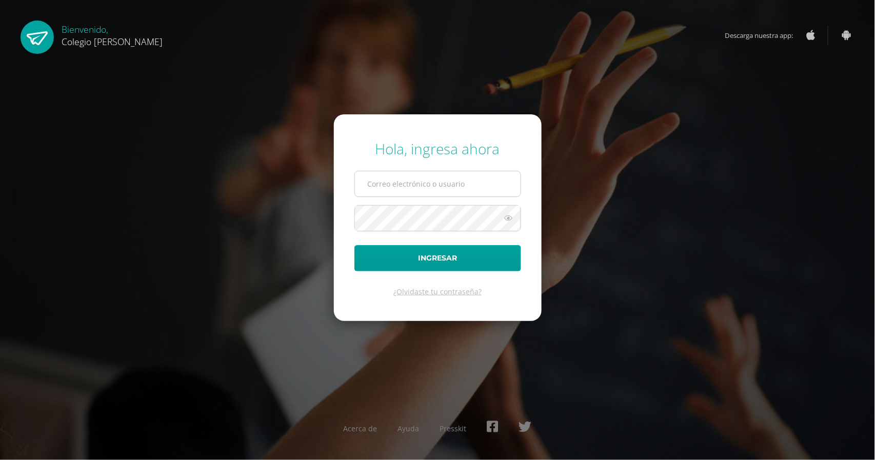
type input "[PERSON_NAME][EMAIL_ADDRESS][DOMAIN_NAME]"
click at [354, 245] on button "Ingresar" at bounding box center [437, 258] width 167 height 26
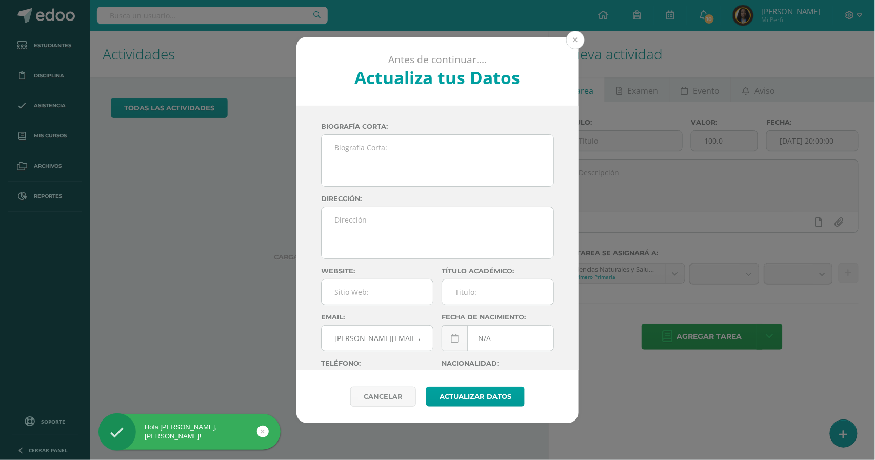
click at [581, 35] on button at bounding box center [575, 40] width 18 height 18
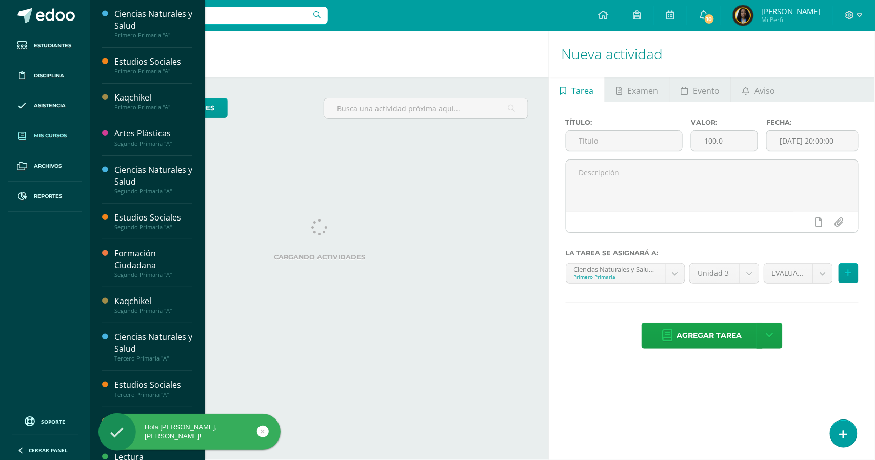
click at [65, 136] on span "Mis cursos" at bounding box center [50, 136] width 33 height 8
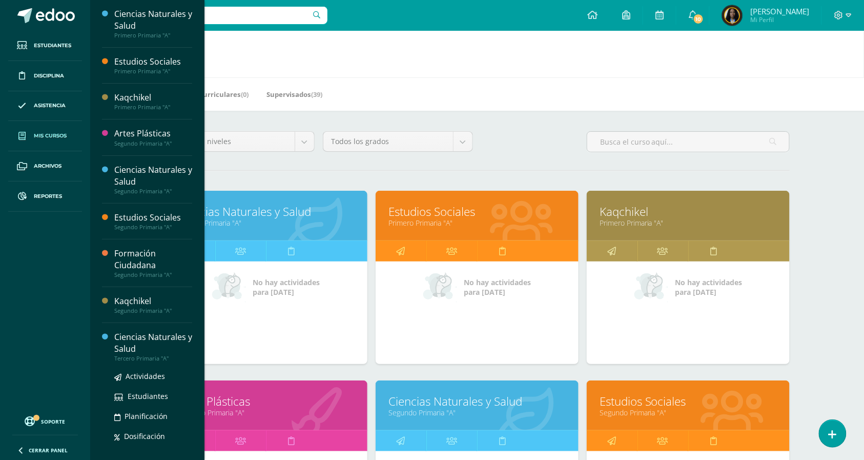
click at [163, 355] on div "Ciencias Naturales y Salud" at bounding box center [153, 343] width 78 height 24
click at [166, 349] on div "Ciencias Naturales y Salud" at bounding box center [153, 343] width 78 height 24
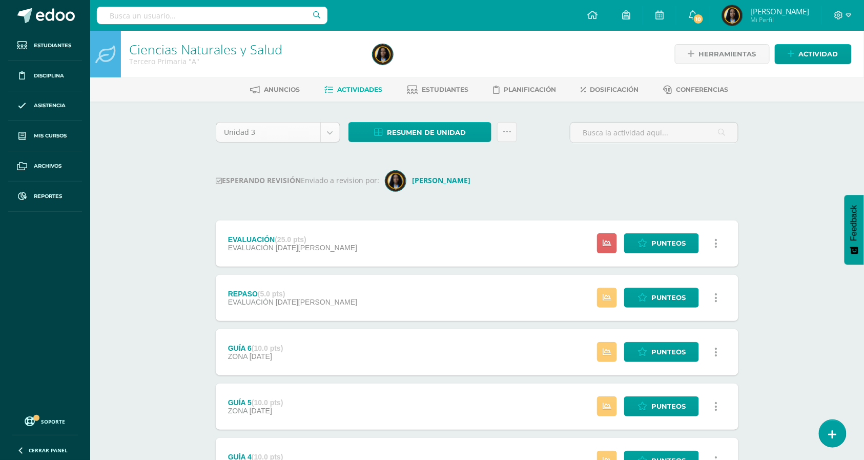
click at [329, 138] on body "Estudiantes Disciplina Asistencia Mis cursos Archivos Reportes Soporte Ayuda Re…" at bounding box center [432, 385] width 864 height 770
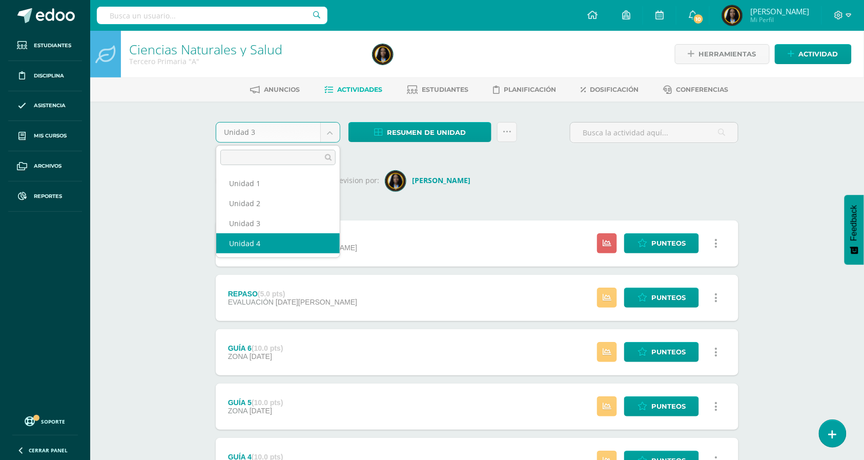
select select "Unidad 4"
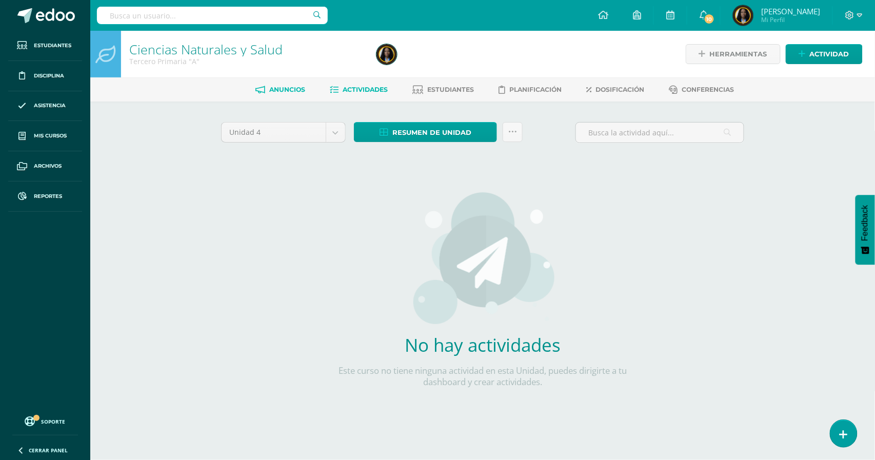
click at [287, 89] on span "Anuncios" at bounding box center [288, 90] width 36 height 8
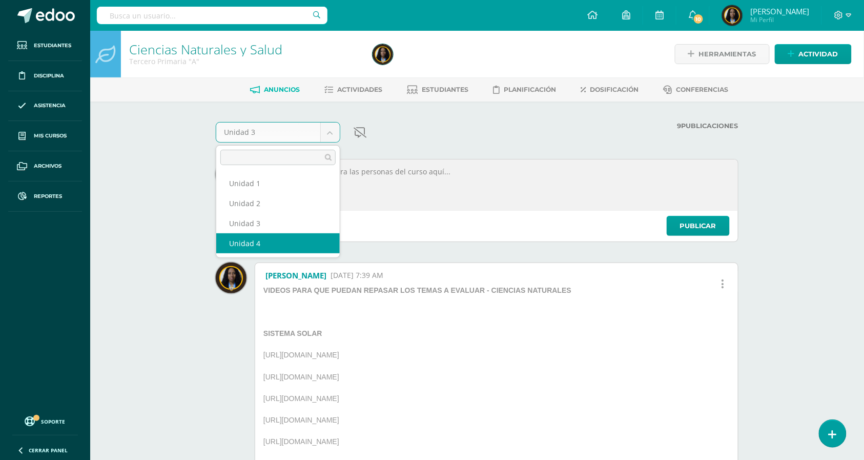
select select "Unidad 4"
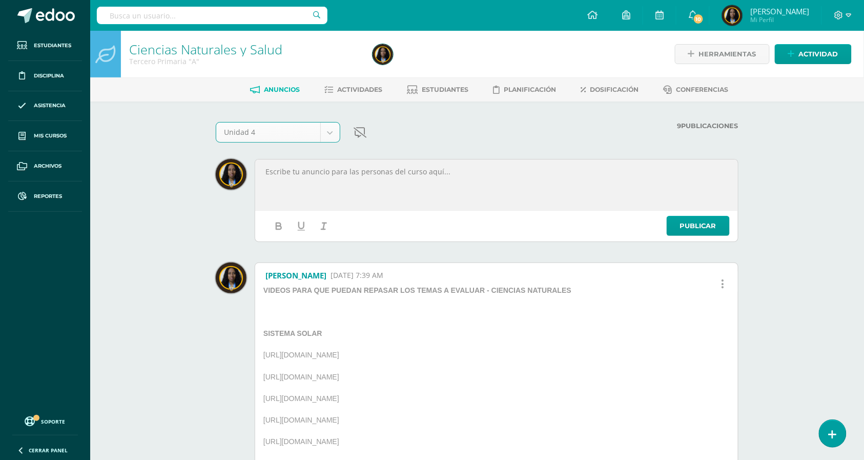
scroll to position [68, 0]
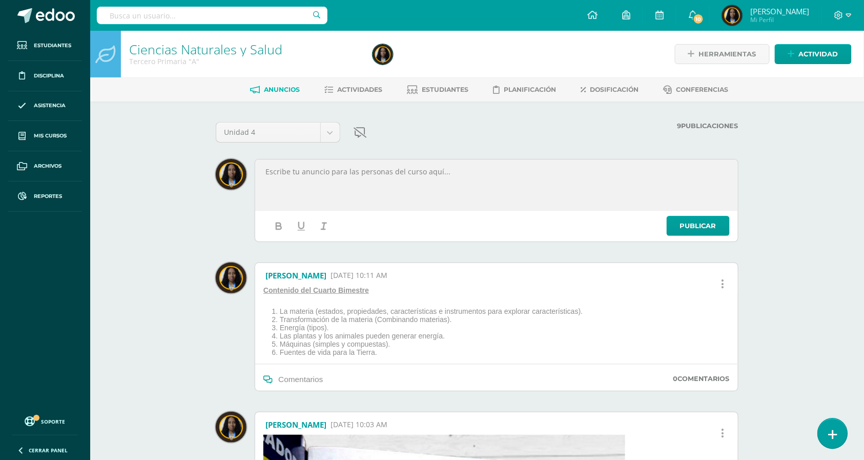
click at [827, 434] on link at bounding box center [832, 433] width 29 height 30
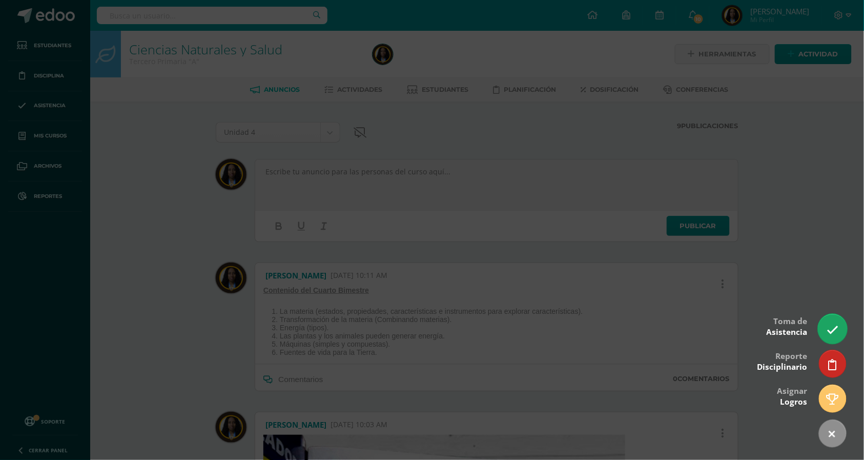
click at [833, 335] on link at bounding box center [832, 329] width 29 height 30
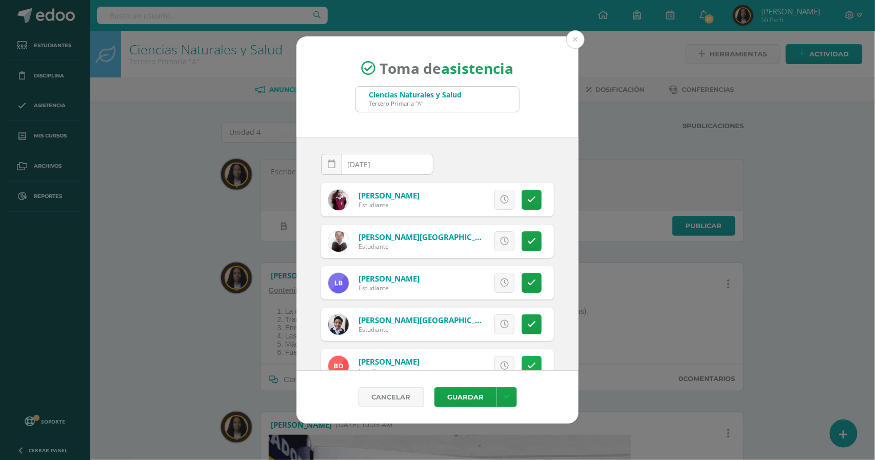
click at [527, 361] on icon at bounding box center [531, 365] width 9 height 9
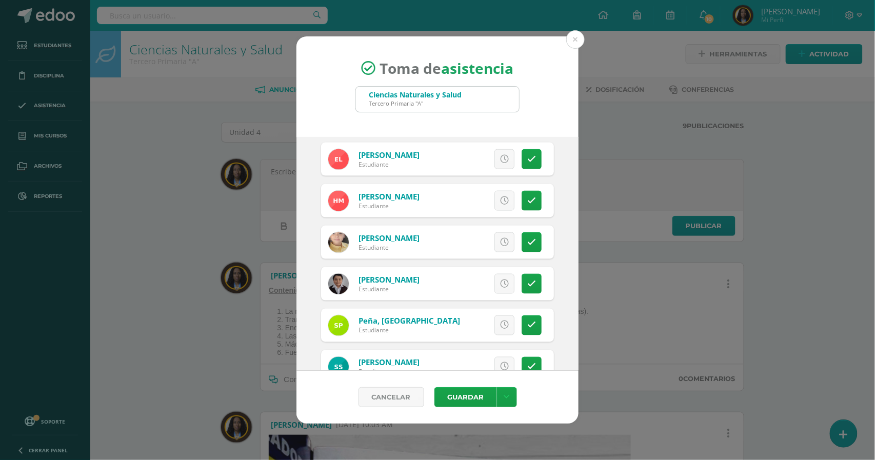
scroll to position [485, 0]
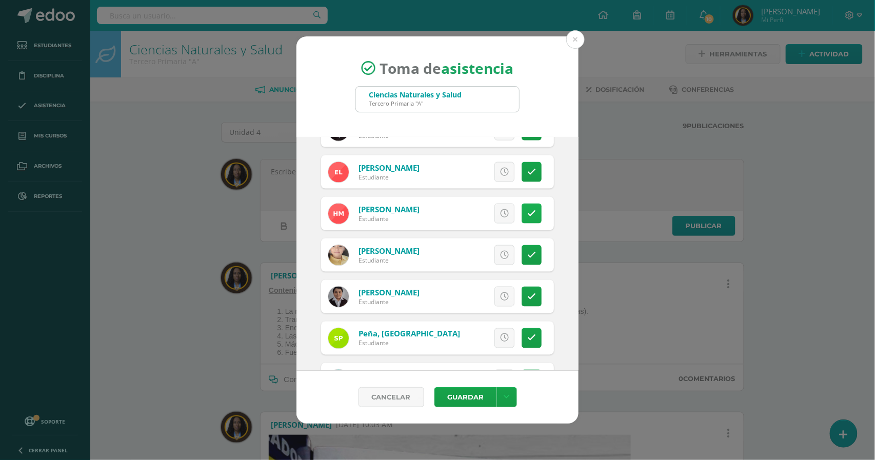
click at [527, 216] on icon at bounding box center [531, 213] width 9 height 9
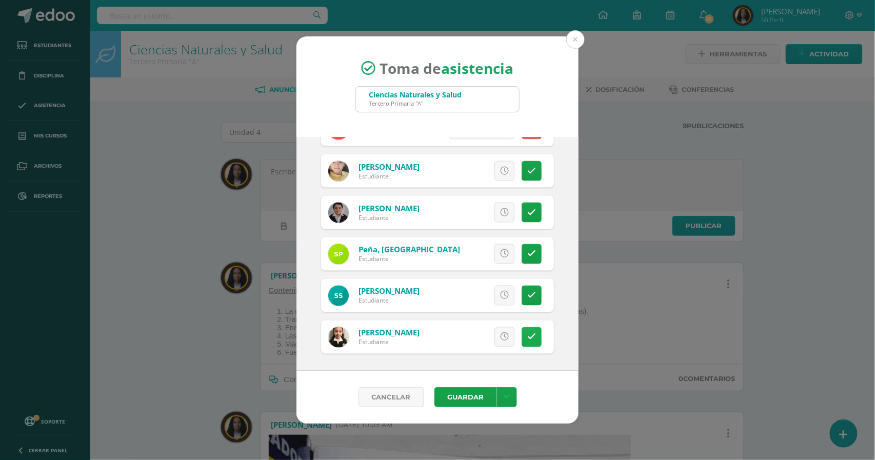
click at [521, 331] on link at bounding box center [531, 337] width 20 height 20
click at [485, 338] on span "Excusa" at bounding box center [487, 337] width 28 height 19
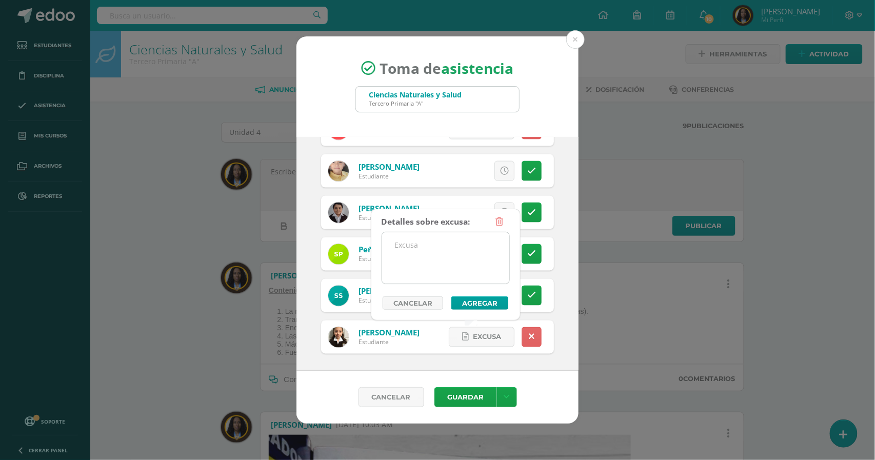
drag, startPoint x: 436, startPoint y: 261, endPoint x: 444, endPoint y: 261, distance: 8.2
click at [439, 261] on textarea at bounding box center [445, 257] width 127 height 51
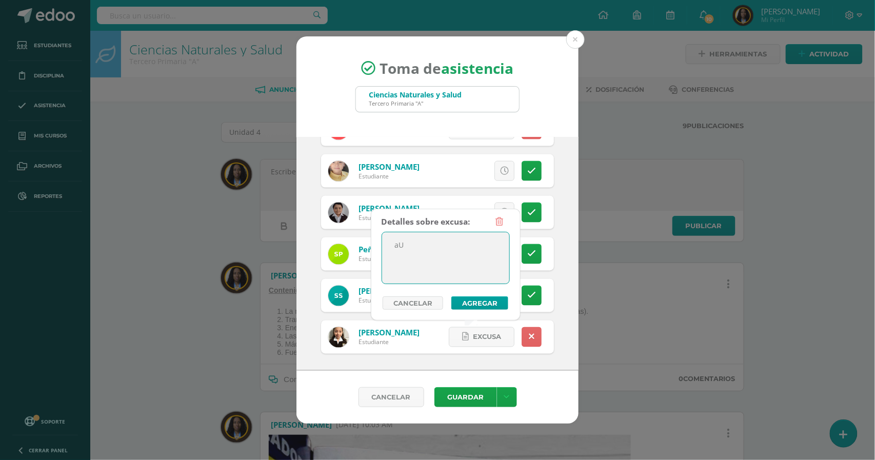
type textarea "a"
type textarea "Ausente, por favor enviar constancia para justificar su ausencia, gracias."
click at [459, 305] on button "Agregar" at bounding box center [479, 302] width 57 height 13
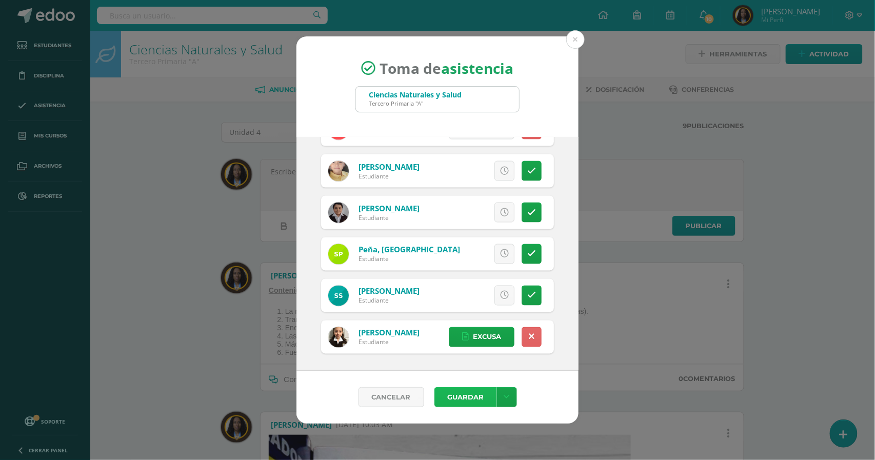
click at [479, 402] on button "Guardar" at bounding box center [465, 397] width 63 height 20
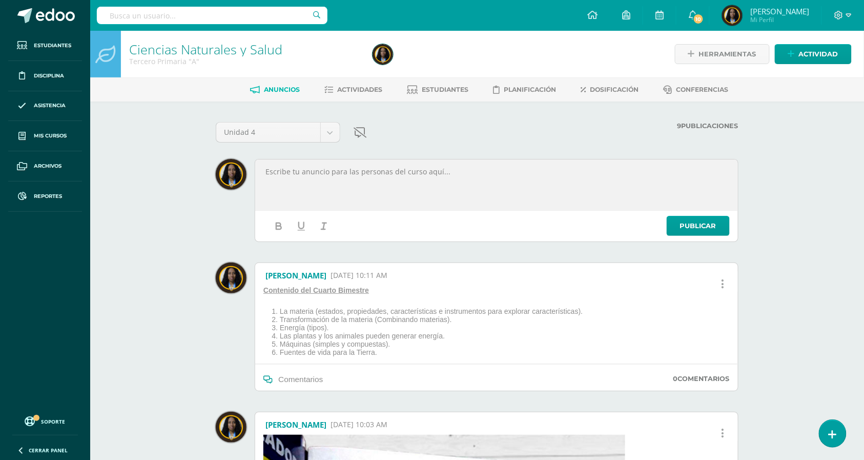
click at [353, 181] on div at bounding box center [497, 185] width 480 height 48
paste div
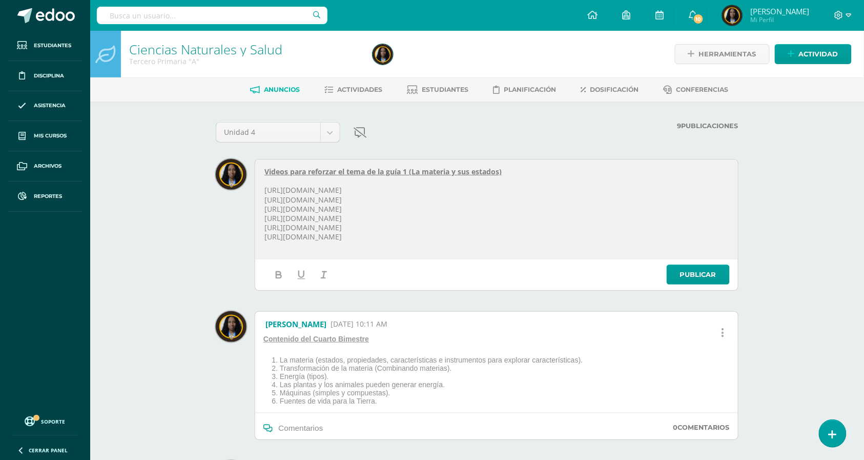
click at [329, 185] on p at bounding box center [497, 180] width 465 height 9
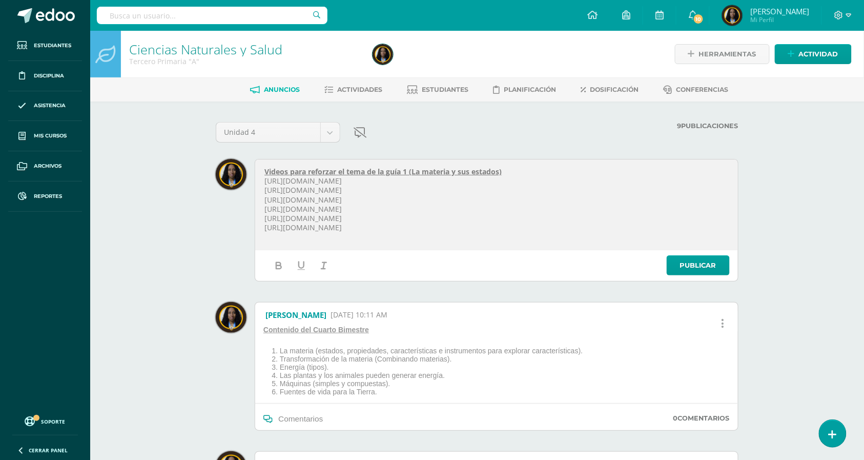
click at [453, 227] on p "https://www.youtube.com/watch?v=BYePjVbFbIA" at bounding box center [497, 227] width 465 height 9
drag, startPoint x: 509, startPoint y: 170, endPoint x: 409, endPoint y: 172, distance: 100.5
click at [409, 172] on p "Videos para reforzar el tema de la guía 1 (La materia y sus estados)" at bounding box center [497, 171] width 465 height 9
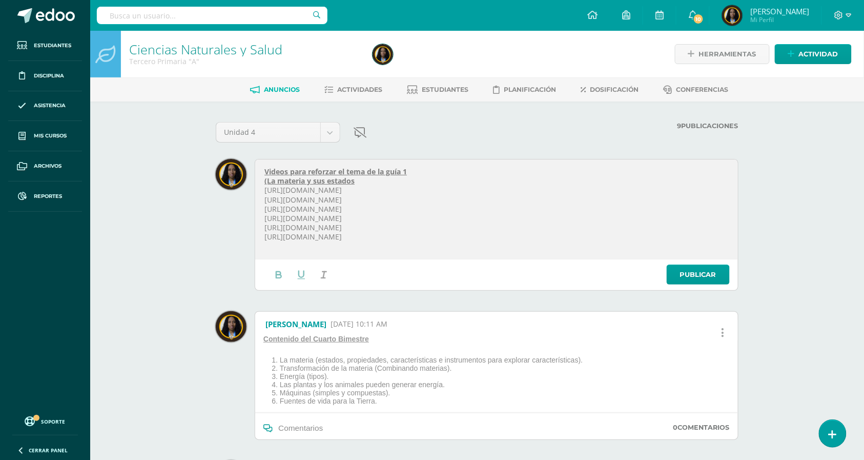
drag, startPoint x: 267, startPoint y: 180, endPoint x: 270, endPoint y: 200, distance: 19.7
click at [267, 181] on u "(La materia y sus estados" at bounding box center [310, 181] width 90 height 10
click at [457, 232] on p "https://www.youtube.com/watch?v=6GnHrabrUOs" at bounding box center [497, 227] width 465 height 9
click at [449, 245] on p at bounding box center [497, 246] width 465 height 9
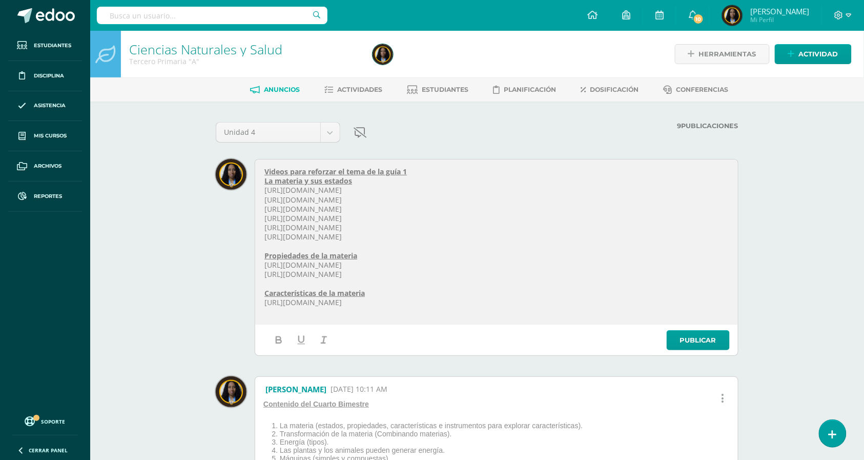
click at [469, 277] on p "https://www.youtube.com/watch?v=M67m9lyu20M" at bounding box center [497, 274] width 465 height 9
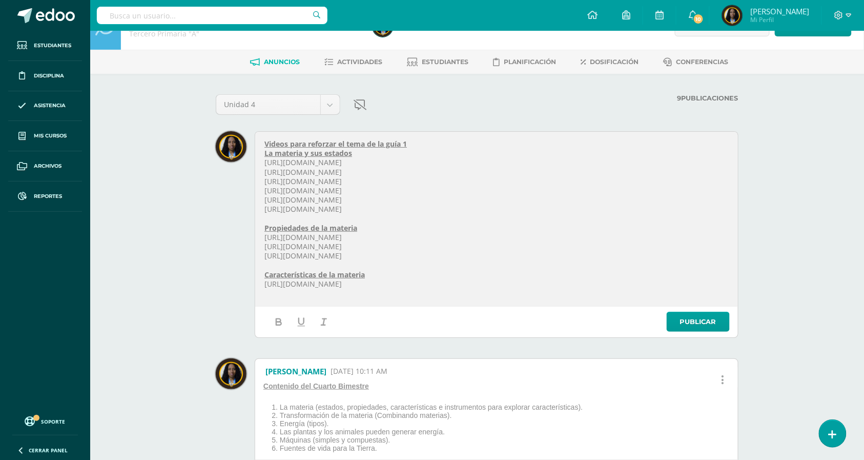
scroll to position [37, 0]
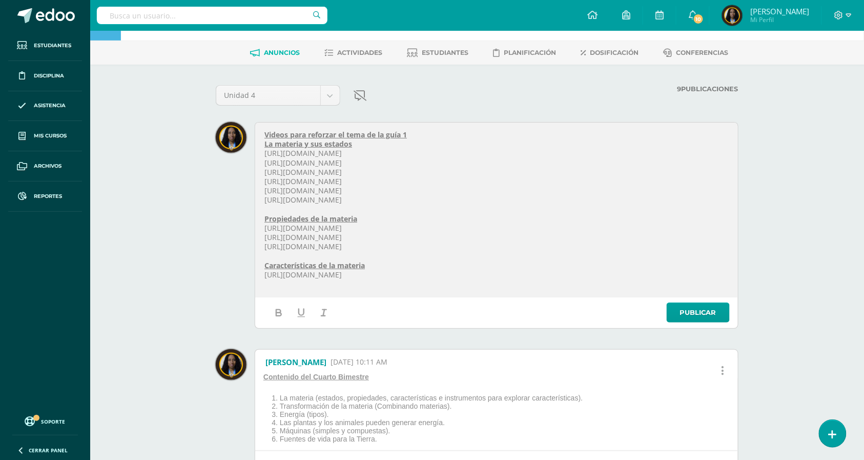
click at [457, 277] on p "https://www.youtube.com/watch?v=JgoxNLxbJ-Q" at bounding box center [497, 274] width 465 height 9
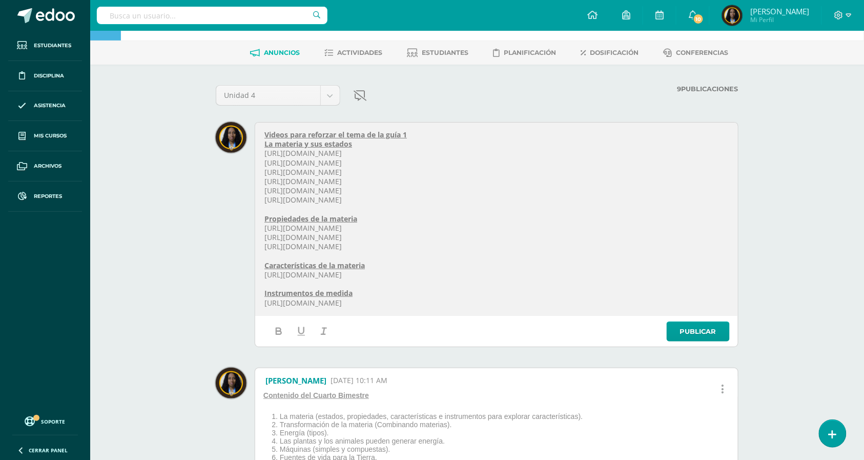
click at [393, 139] on p "Videos para reforzar el tema de la guía 1" at bounding box center [497, 134] width 465 height 9
click at [348, 132] on u "Videos para reforzar el tema de la Guía 1" at bounding box center [337, 135] width 144 height 10
click at [371, 134] on u "Videos para reforzar los tema de la Guía 1" at bounding box center [339, 135] width 148 height 10
click at [697, 333] on link "Publicar" at bounding box center [698, 331] width 63 height 20
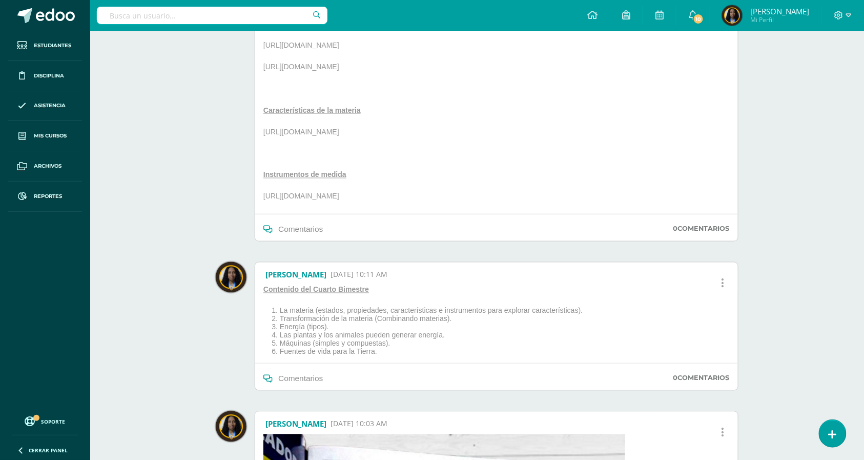
scroll to position [488, 0]
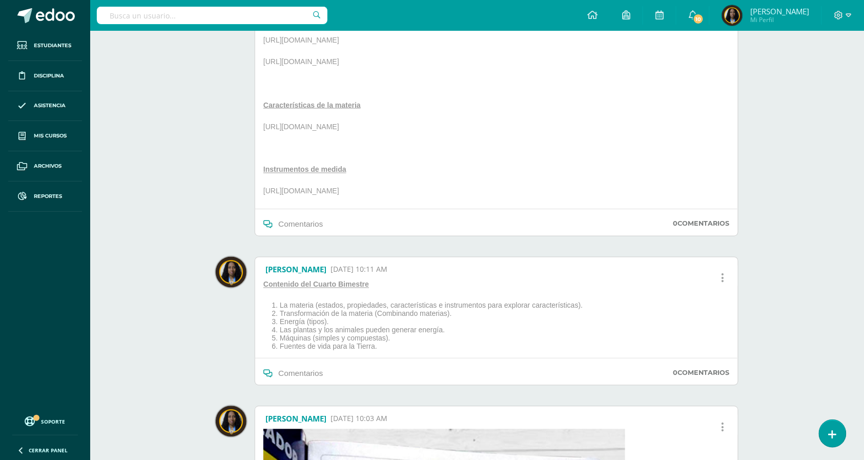
click at [847, 277] on div "Ciencias Naturales y Salud Tercero Primaria "A" Herramientas Detalle de asisten…" at bounding box center [477, 270] width 774 height 1455
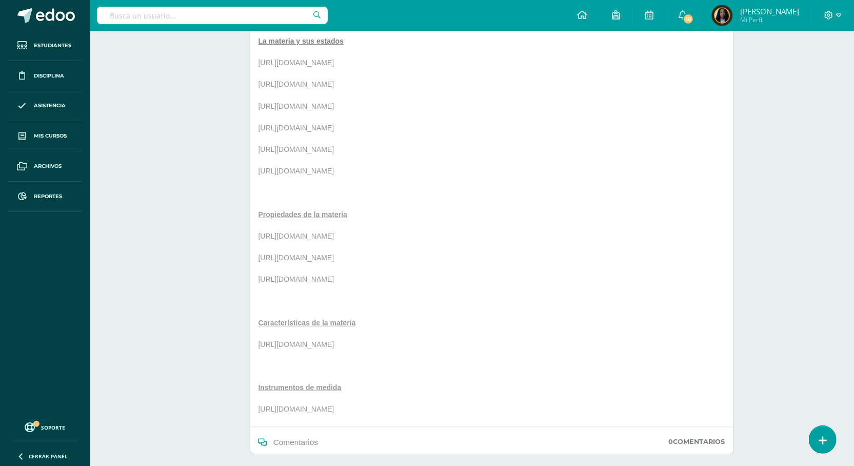
scroll to position [0, 0]
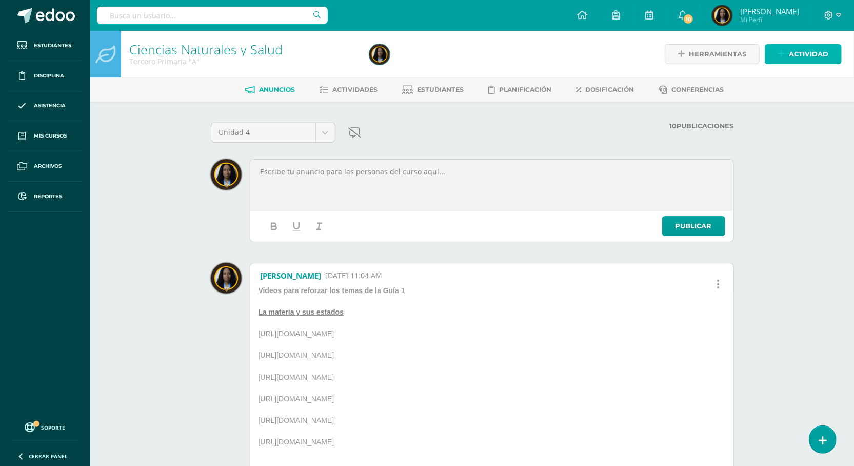
click at [805, 48] on span "Actividad" at bounding box center [808, 54] width 39 height 19
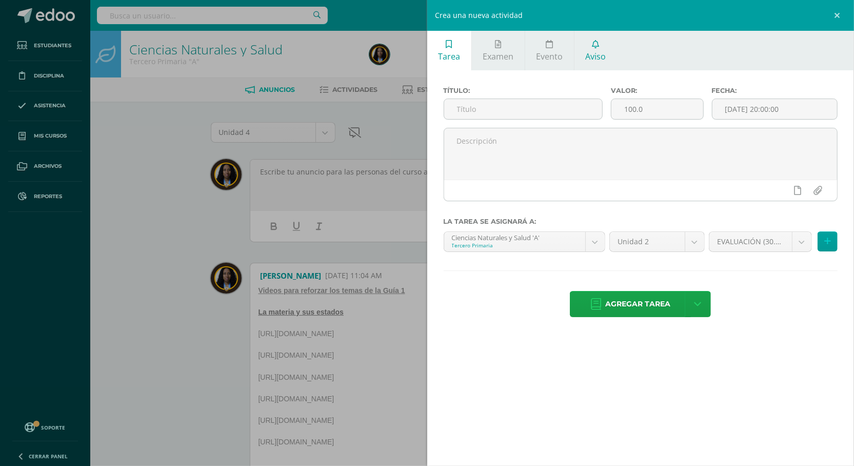
click at [582, 48] on link "Aviso" at bounding box center [595, 50] width 43 height 39
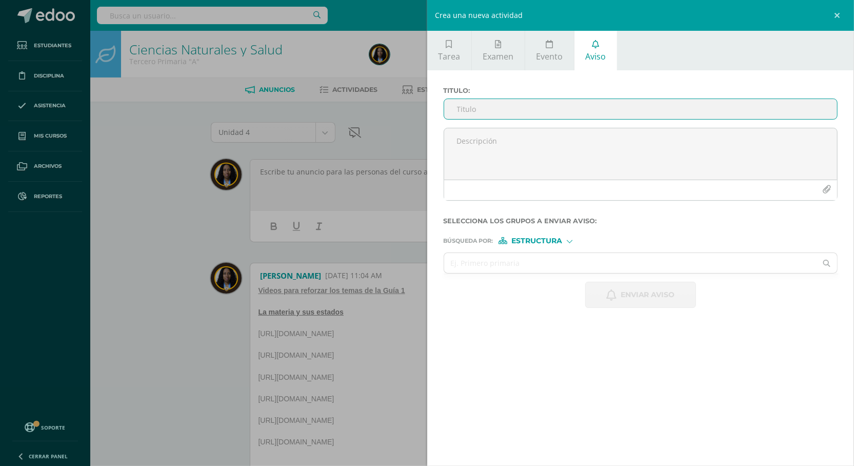
click at [601, 105] on input "Titulo :" at bounding box center [640, 109] width 393 height 20
click at [587, 102] on input "Cuaderno de Ciencias Nasturales" at bounding box center [640, 109] width 393 height 20
type input "Cuaderno de Ciencias Naturales"
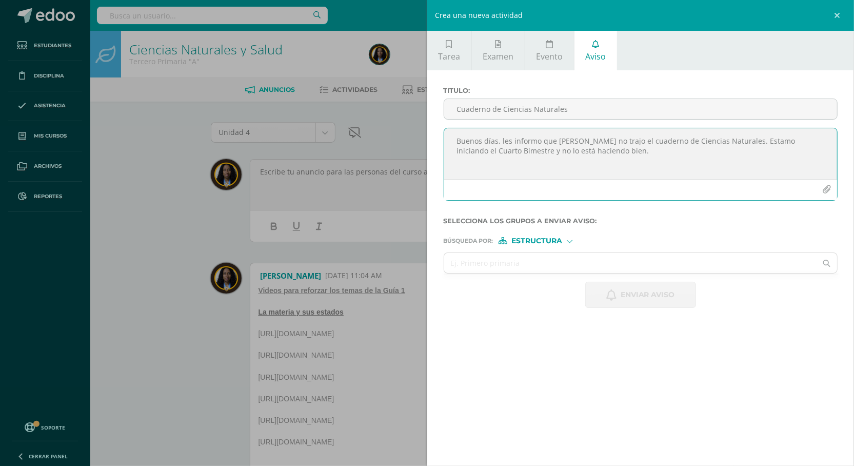
click at [743, 144] on textarea "Buenos días, les informo que Liam no trajo el cuaderno de Ciencias Naturales. E…" at bounding box center [640, 153] width 393 height 51
click at [718, 158] on textarea "Buenos días, les informo que Liam no trajo el cuaderno de Ciencias Naturales. E…" at bounding box center [640, 153] width 393 height 51
type textarea "Buenos días, les informo que Liam no trajo el cuaderno de Ciencias Naturales. E…"
click at [554, 245] on form "Titulo : Cuaderno de Ciencias Naturales Buenos días, les informo que Liam no tr…" at bounding box center [640, 197] width 394 height 221
click at [558, 235] on div "Búsqueda por : Estructura Estructura Persona" at bounding box center [640, 236] width 394 height 15
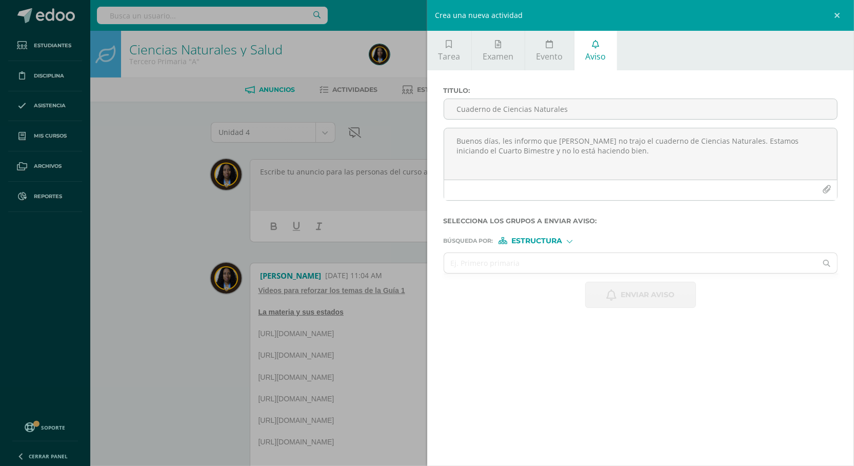
click at [550, 240] on span "Estructura" at bounding box center [536, 241] width 51 height 6
click at [548, 270] on span "Persona" at bounding box center [540, 269] width 37 height 6
click at [560, 260] on input "text" at bounding box center [630, 263] width 373 height 20
type input "liam bermúdez"
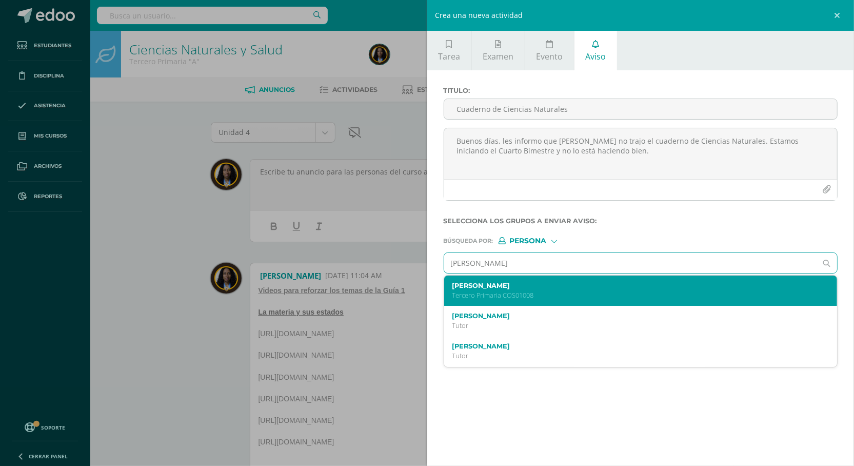
click at [530, 296] on p "Tercero Primaria COS01008" at bounding box center [632, 295] width 360 height 9
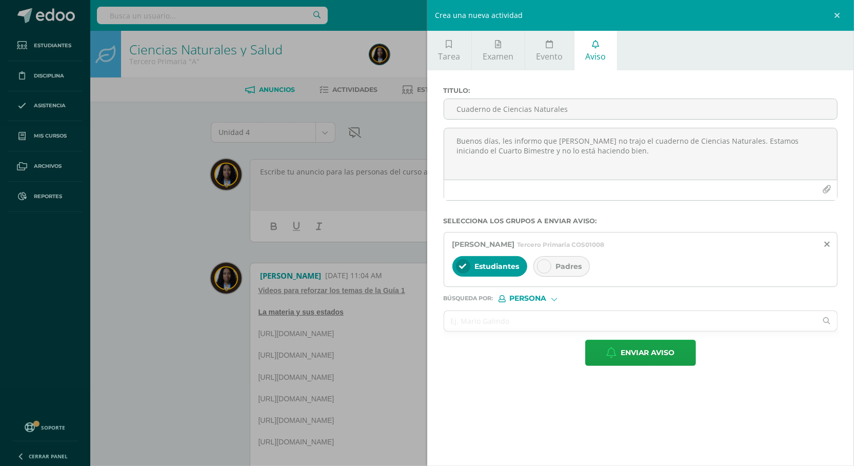
click at [554, 266] on div "Padres" at bounding box center [561, 266] width 56 height 21
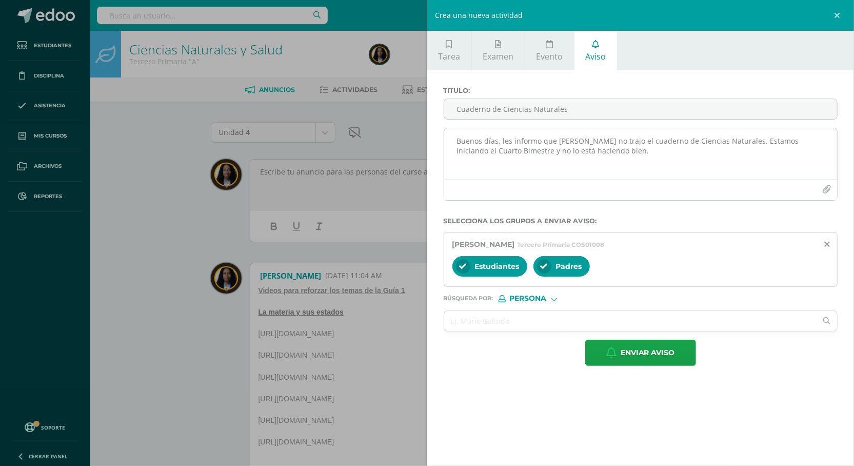
click at [600, 156] on textarea "Buenos días, les informo que Liam no trajo el cuaderno de Ciencias Naturales. E…" at bounding box center [640, 153] width 393 height 51
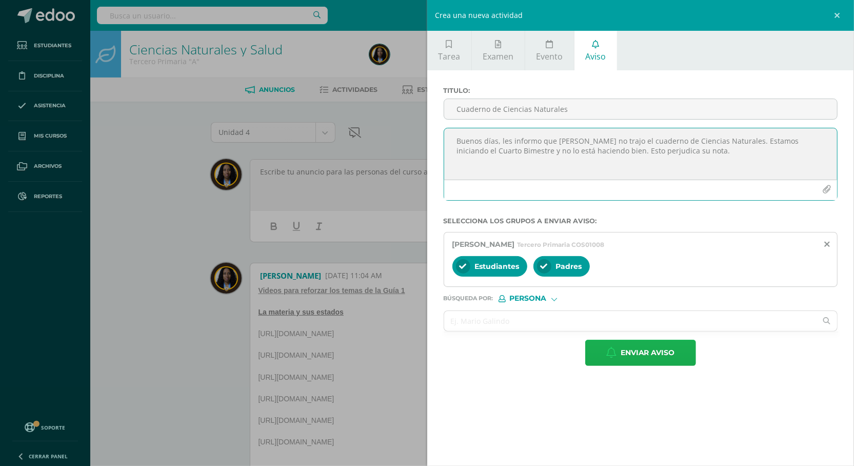
type textarea "Buenos días, les informo que Liam no trajo el cuaderno de Ciencias Naturales. E…"
click at [649, 361] on span "Enviar aviso" at bounding box center [647, 352] width 54 height 25
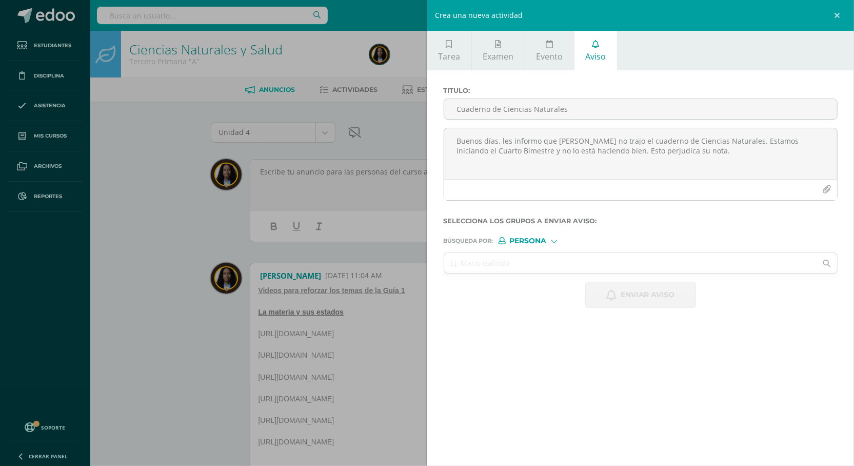
click at [181, 171] on div "Crea una nueva actividad Tarea Examen Evento Aviso Título: Valor: 100.0 Fecha: …" at bounding box center [427, 233] width 854 height 466
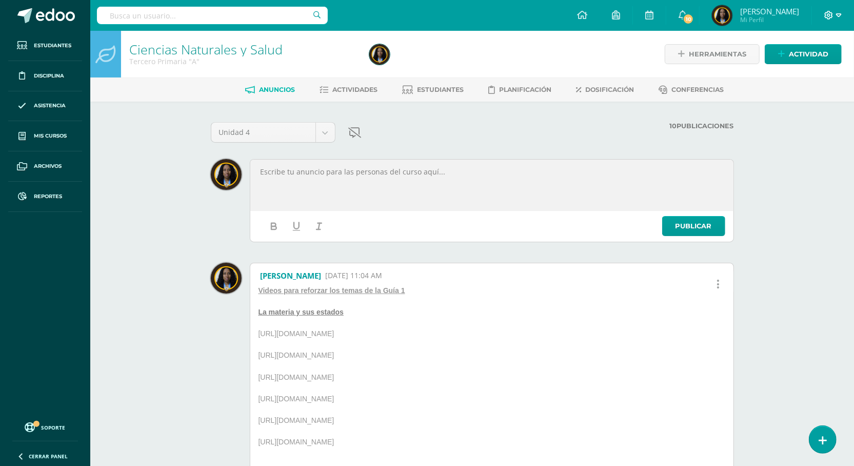
click at [833, 15] on span at bounding box center [832, 15] width 17 height 11
click at [786, 65] on span "Cerrar sesión" at bounding box center [806, 70] width 46 height 10
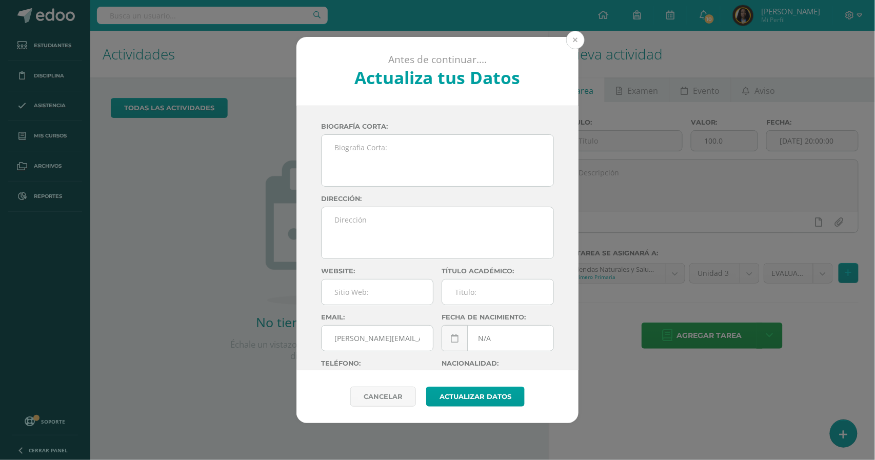
click at [569, 37] on button at bounding box center [575, 40] width 18 height 18
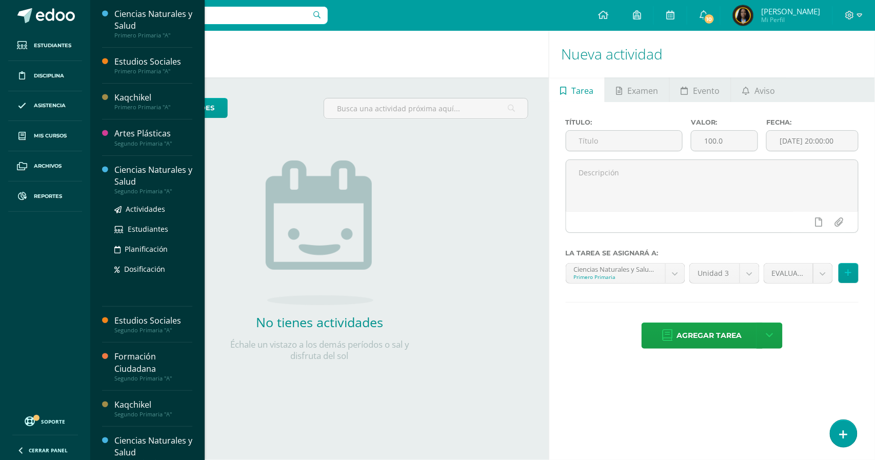
click at [150, 175] on div "Ciencias Naturales y Salud" at bounding box center [153, 176] width 78 height 24
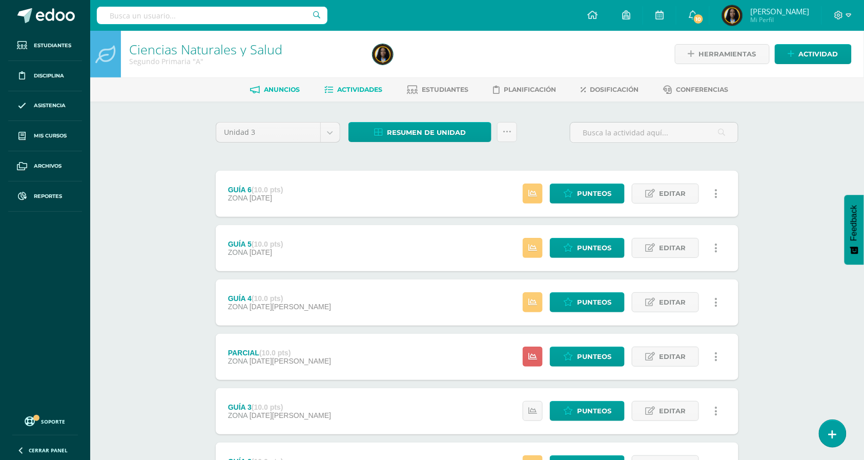
click at [289, 95] on link "Anuncios" at bounding box center [276, 90] width 50 height 16
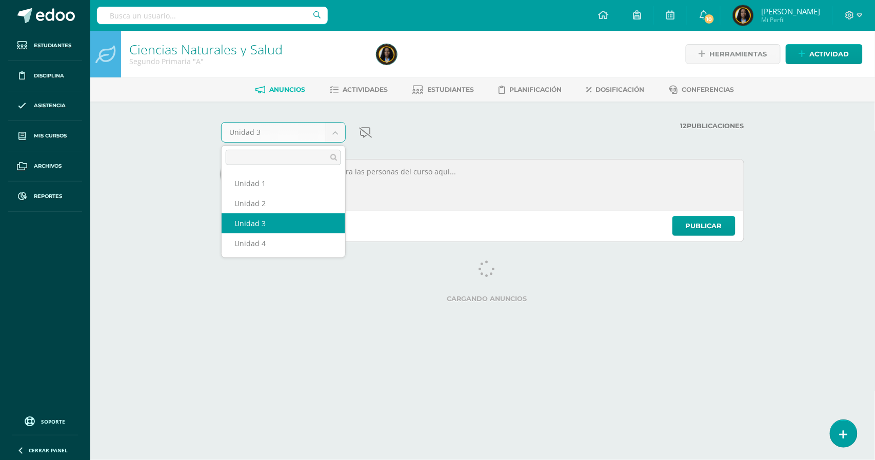
click at [337, 131] on body "Estudiantes Disciplina Asistencia Mis cursos Archivos Reportes Soporte Ayuda Re…" at bounding box center [437, 141] width 875 height 283
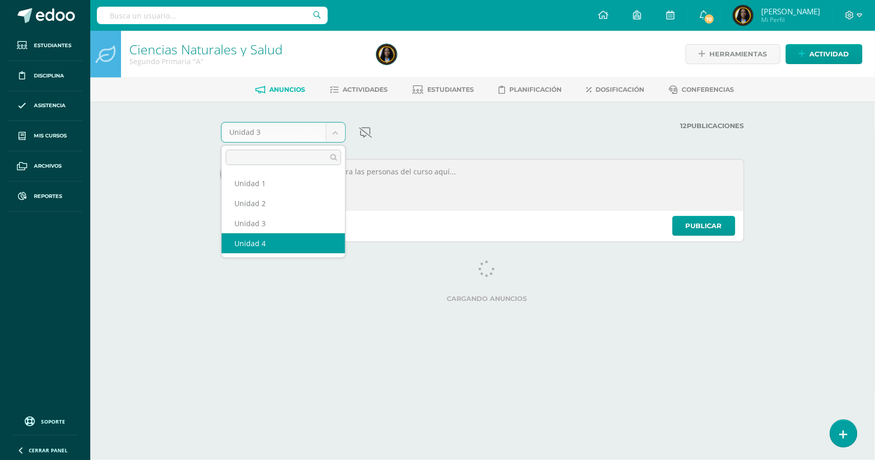
select select "Unidad 4"
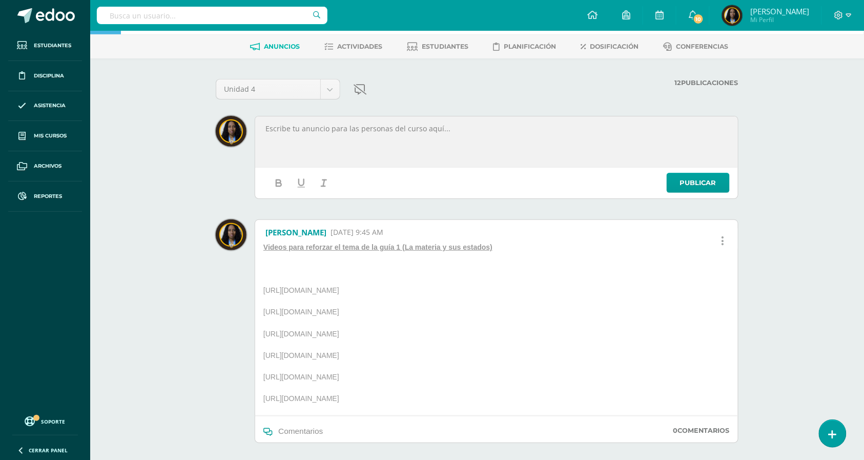
scroll to position [89, 0]
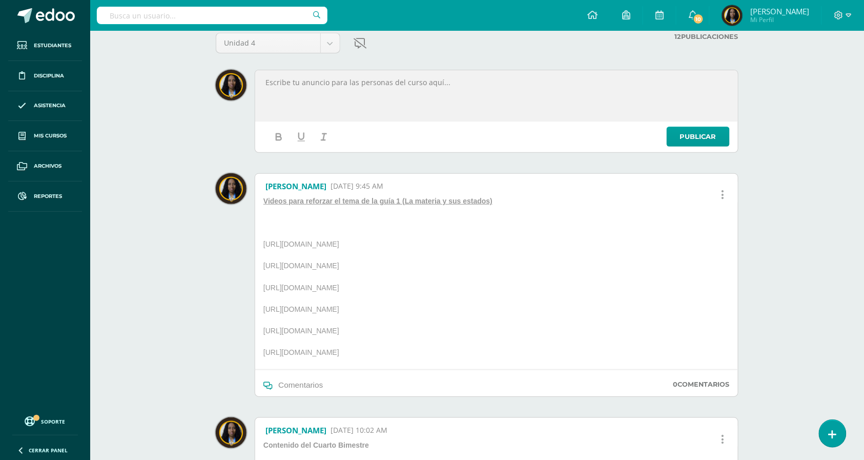
drag, startPoint x: 446, startPoint y: 355, endPoint x: 265, endPoint y: 202, distance: 237.6
click at [265, 202] on div "Videos para reforzar el tema de la guía 1 (La materia y sus estados) [URL][DOMA…" at bounding box center [387, 282] width 256 height 173
copy div "Videos para reforzar el tema de la guía 1 (La materia y sus estados) [URL][DOMA…"
